Goal: Task Accomplishment & Management: Complete application form

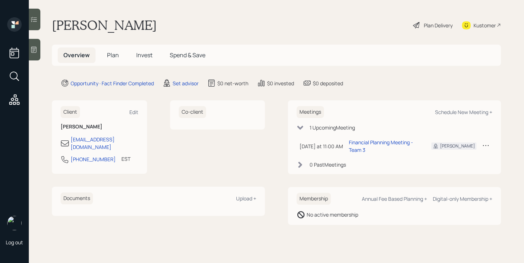
click at [114, 56] on span "Plan" at bounding box center [113, 55] width 12 height 8
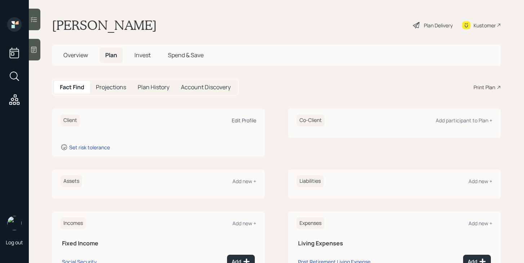
click at [249, 122] on div "Edit Profile" at bounding box center [244, 120] width 24 height 7
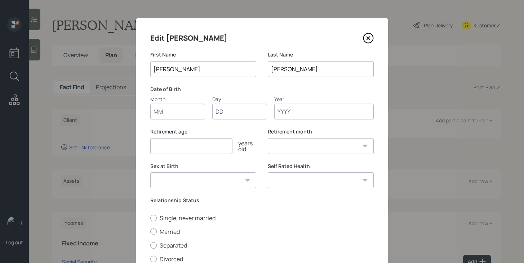
click at [182, 112] on input "Month" at bounding box center [177, 112] width 55 height 16
type input "01"
type input "1937"
select select "1"
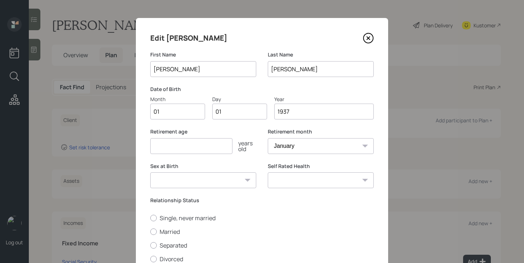
type input "1937"
click at [178, 146] on input "number" at bounding box center [191, 146] width 82 height 16
type input "70"
click at [192, 180] on select "[DEMOGRAPHIC_DATA] [DEMOGRAPHIC_DATA] Other / Prefer not to say" at bounding box center [203, 181] width 106 height 16
select select "[DEMOGRAPHIC_DATA]"
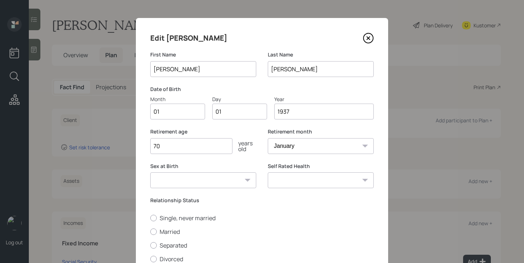
click at [150, 173] on select "[DEMOGRAPHIC_DATA] [DEMOGRAPHIC_DATA] Other / Prefer not to say" at bounding box center [203, 181] width 106 height 16
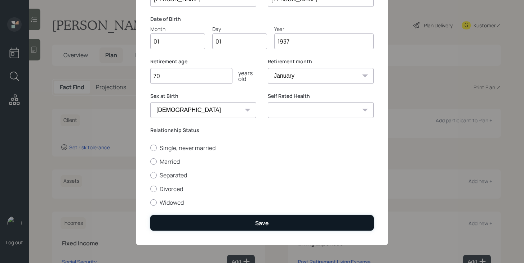
click at [237, 217] on button "Save" at bounding box center [261, 222] width 223 height 15
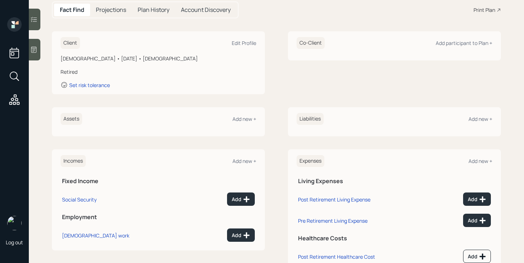
scroll to position [103, 0]
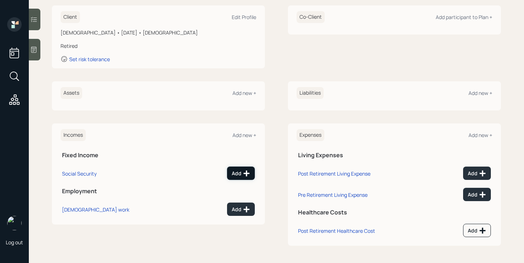
click at [242, 172] on div "Add" at bounding box center [241, 173] width 18 height 7
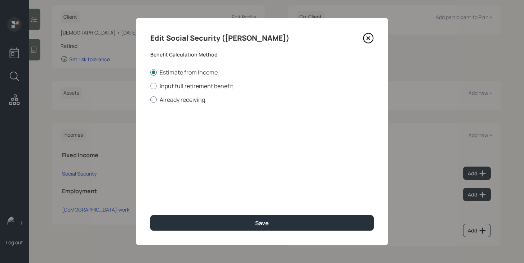
click at [193, 102] on label "Already receiving" at bounding box center [261, 100] width 223 height 8
click at [150, 100] on input "Already receiving" at bounding box center [150, 99] width 0 height 0
radio input "true"
click at [185, 177] on input "number" at bounding box center [191, 173] width 82 height 16
click at [196, 134] on input "$" at bounding box center [261, 130] width 223 height 16
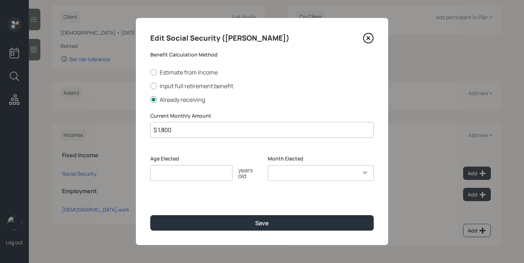
type input "$ 1,800"
click at [204, 179] on input "number" at bounding box center [191, 173] width 82 height 16
type input "70"
click at [336, 178] on select "January February March April May June July August September October November De…" at bounding box center [321, 173] width 106 height 16
select select "12"
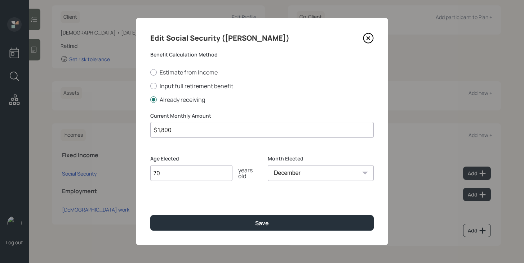
click at [268, 165] on select "January February March April May June July August September October November De…" at bounding box center [321, 173] width 106 height 16
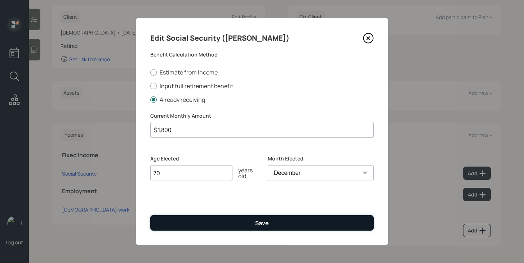
click at [300, 227] on button "Save" at bounding box center [261, 222] width 223 height 15
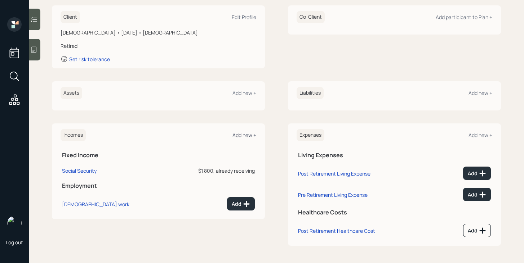
click at [244, 133] on div "Add new +" at bounding box center [244, 135] width 24 height 7
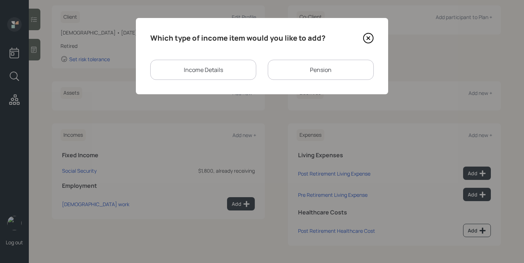
click at [294, 76] on div "Pension" at bounding box center [321, 70] width 106 height 20
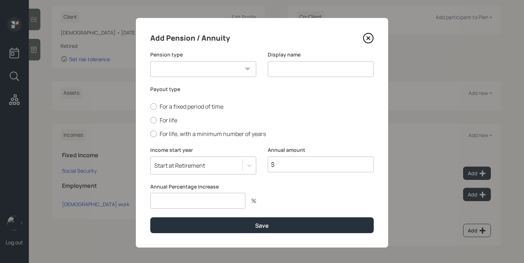
click at [222, 70] on select "Pension Annuity" at bounding box center [203, 69] width 106 height 16
select select "pension"
click at [150, 61] on select "Pension Annuity" at bounding box center [203, 69] width 106 height 16
click at [277, 70] on input at bounding box center [321, 69] width 106 height 16
type input "Air Force Pension"
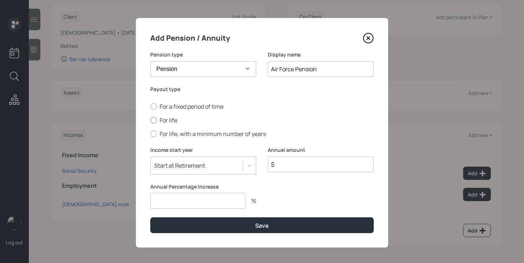
click at [162, 120] on label "For life" at bounding box center [261, 120] width 223 height 8
click at [150, 120] on input "For life" at bounding box center [150, 120] width 0 height 0
radio input "true"
click at [294, 164] on input "$" at bounding box center [321, 165] width 106 height 16
type input "$ 26,400"
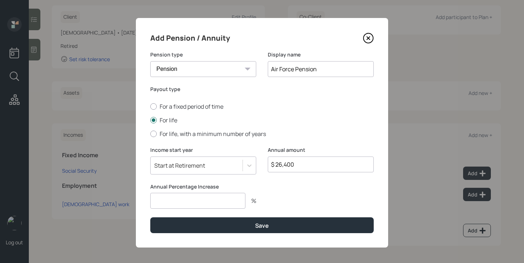
click at [222, 206] on input "number" at bounding box center [197, 201] width 95 height 16
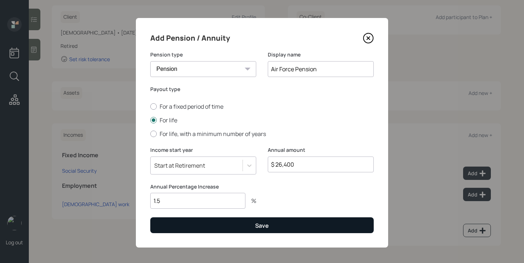
type input "1.5"
click at [223, 227] on button "Save" at bounding box center [261, 225] width 223 height 15
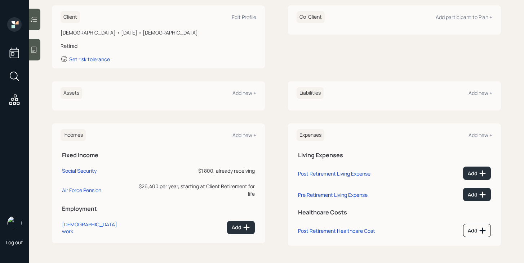
click at [250, 97] on div "Assets Add new +" at bounding box center [159, 93] width 196 height 12
click at [250, 94] on div "Add new +" at bounding box center [244, 93] width 24 height 7
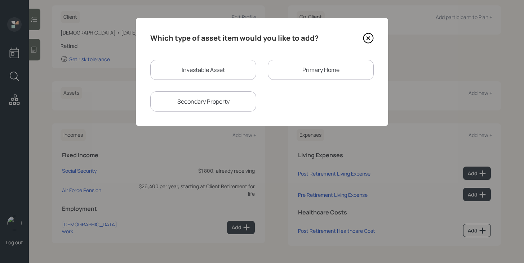
click at [219, 72] on div "Investable Asset" at bounding box center [203, 70] width 106 height 20
select select "taxable"
select select "balanced"
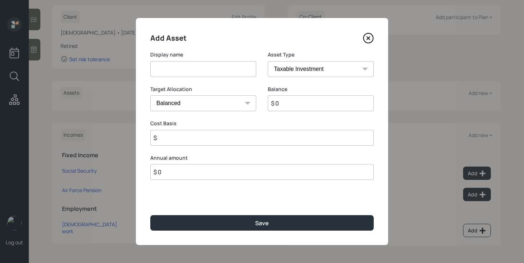
click at [219, 72] on input at bounding box center [203, 69] width 106 height 16
type input "Cash"
click at [339, 68] on select "SEP [PERSON_NAME] IRA 401(k) [PERSON_NAME] 401(k) 403(b) [PERSON_NAME] 403(b) 4…" at bounding box center [321, 69] width 106 height 16
select select "cash"
click at [268, 61] on select "SEP [PERSON_NAME] IRA 401(k) [PERSON_NAME] 401(k) 403(b) [PERSON_NAME] 403(b) 4…" at bounding box center [321, 69] width 106 height 16
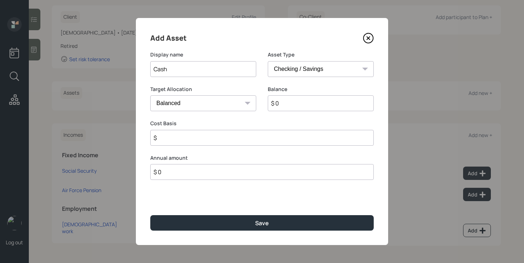
type input "$"
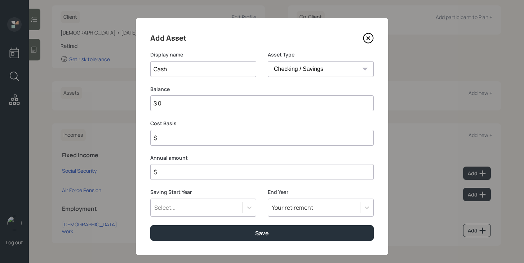
click at [294, 103] on input "$ 0" at bounding box center [261, 103] width 223 height 16
type input "$ 5"
type input "$ 50"
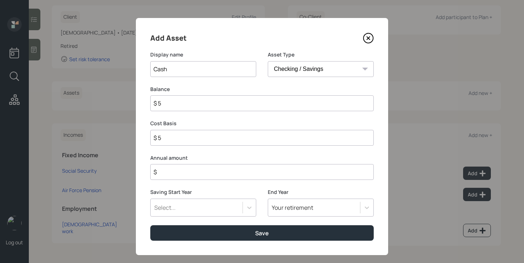
type input "$ 50"
type input "$ 500"
type input "$ 5,000"
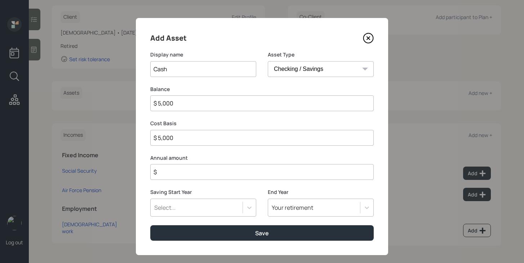
type input "$ 50,000"
click at [267, 168] on input "$" at bounding box center [261, 172] width 223 height 16
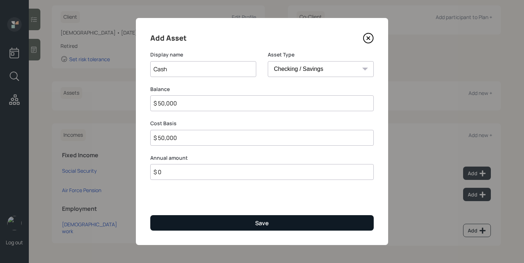
type input "$ 0"
click at [236, 230] on button "Save" at bounding box center [261, 222] width 223 height 15
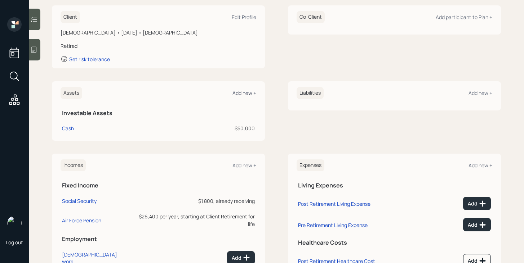
click at [250, 92] on div "Add new +" at bounding box center [244, 93] width 24 height 7
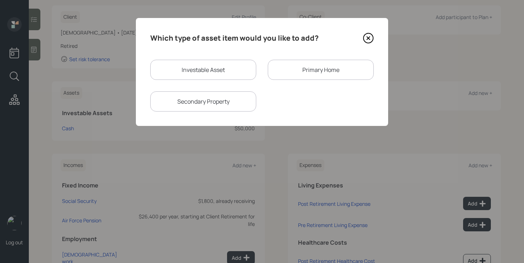
click at [226, 73] on div "Investable Asset" at bounding box center [203, 70] width 106 height 20
select select "taxable"
select select "balanced"
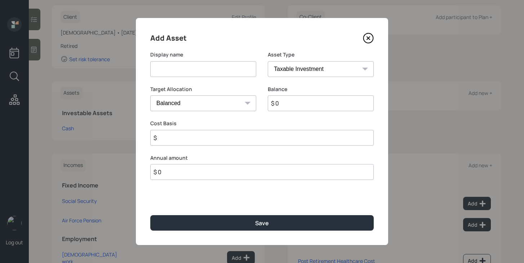
click at [226, 73] on input at bounding box center [203, 69] width 106 height 16
type input "Homestead IRA"
click at [331, 69] on select "SEP [PERSON_NAME] IRA 401(k) [PERSON_NAME] 401(k) 403(b) [PERSON_NAME] 403(b) 4…" at bounding box center [321, 69] width 106 height 16
select select "ira"
click at [268, 61] on select "SEP [PERSON_NAME] IRA 401(k) [PERSON_NAME] 401(k) 403(b) [PERSON_NAME] 403(b) 4…" at bounding box center [321, 69] width 106 height 16
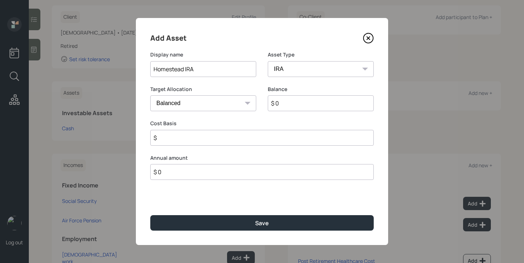
type input "$"
click at [293, 106] on input "$ 0" at bounding box center [321, 103] width 106 height 16
type input "$ 475,000"
click at [271, 138] on input "$" at bounding box center [261, 138] width 223 height 16
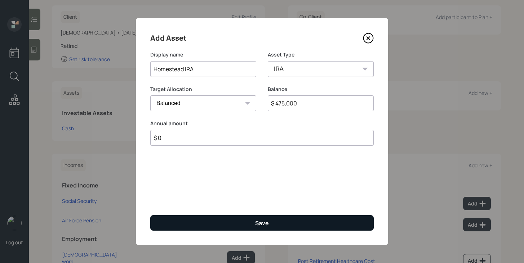
type input "$ 0"
click at [257, 219] on button "Save" at bounding box center [261, 222] width 223 height 15
